Goal: Information Seeking & Learning: Learn about a topic

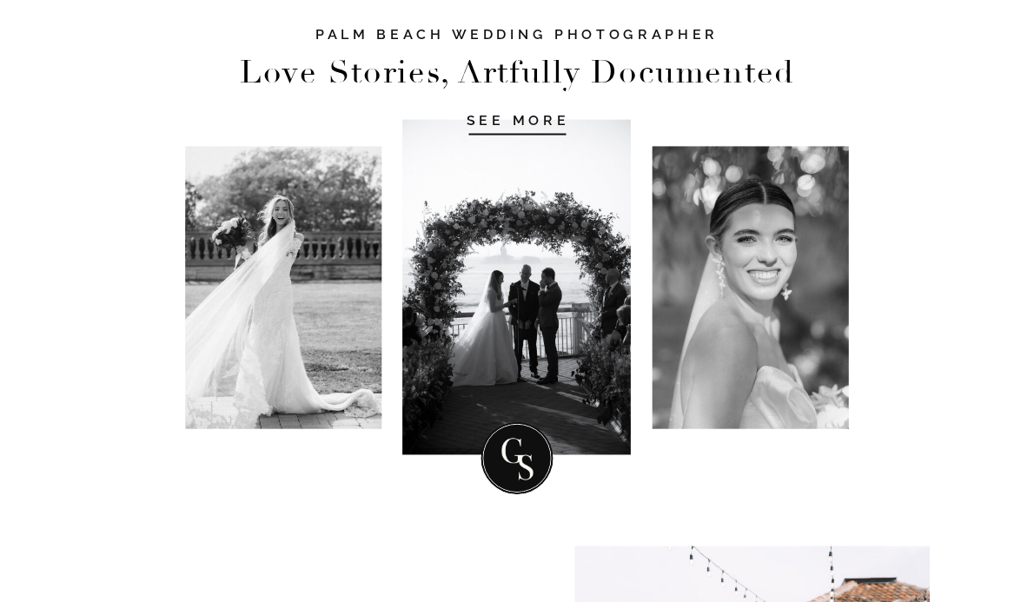
click at [521, 119] on h1 "SEE MORE" at bounding box center [517, 119] width 163 height 17
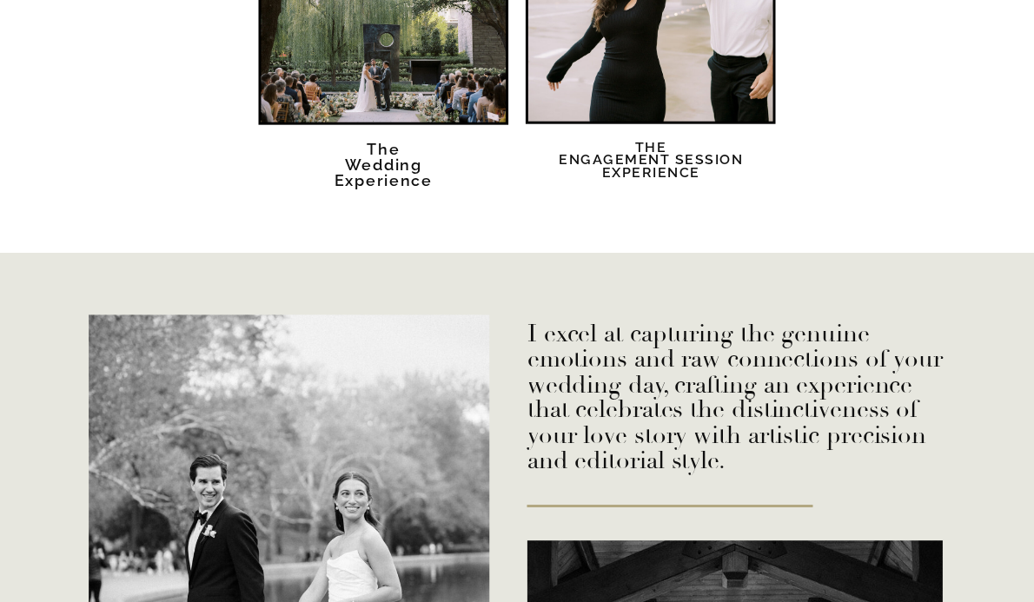
scroll to position [3172, 0]
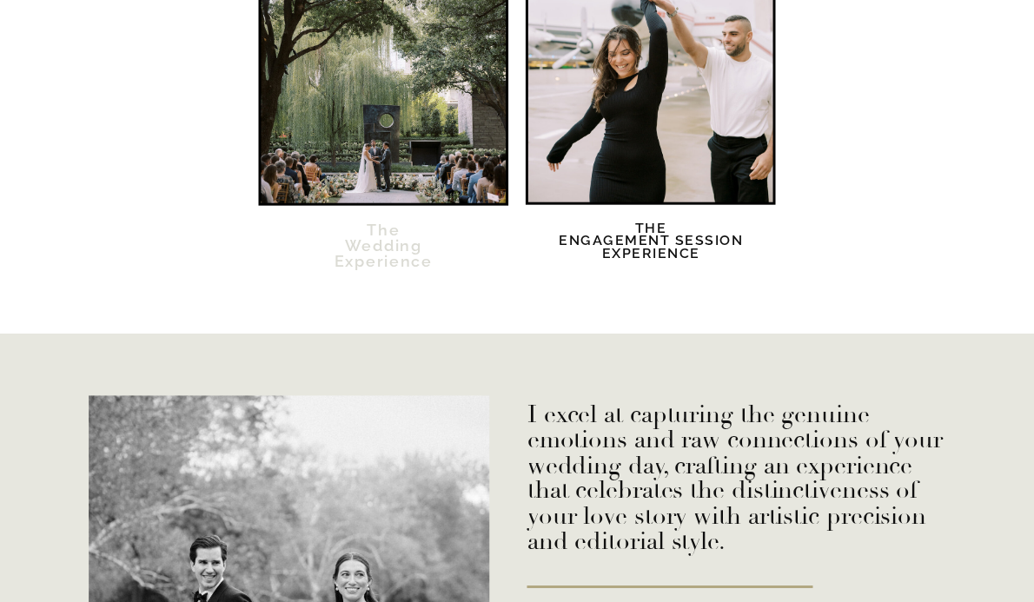
click at [406, 236] on h2 "The Wedding Experience" at bounding box center [383, 255] width 149 height 67
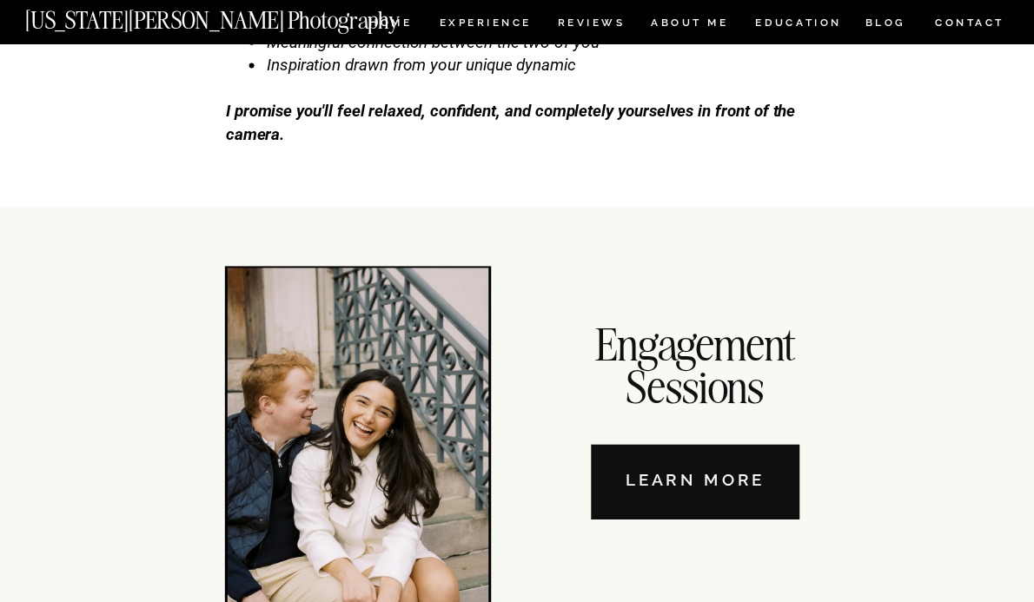
scroll to position [5927, 0]
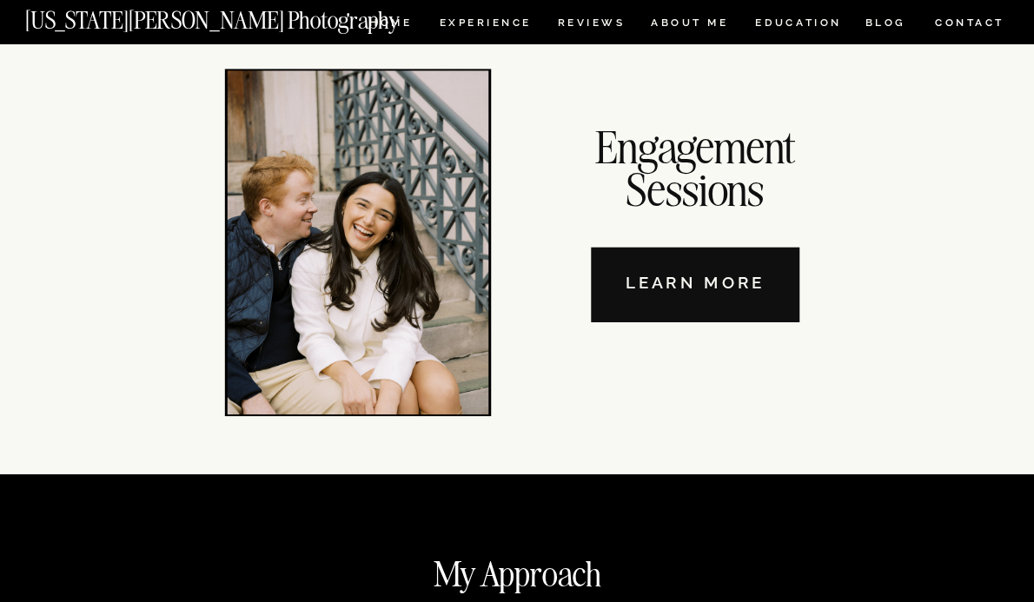
click at [647, 305] on nav "Learn More" at bounding box center [695, 285] width 209 height 75
